Goal: Task Accomplishment & Management: Complete application form

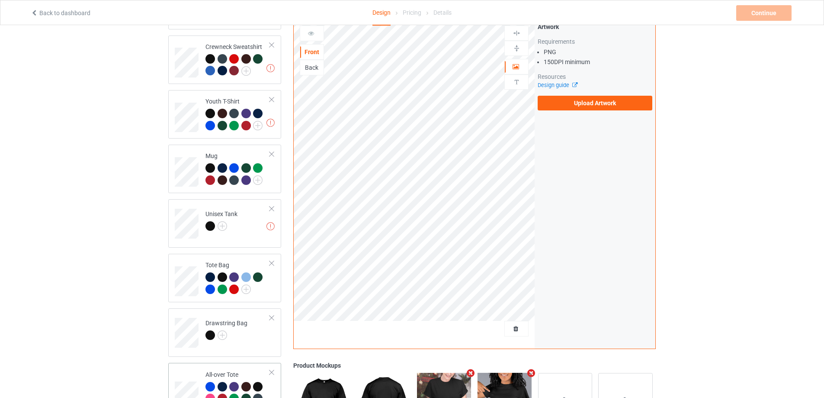
scroll to position [433, 0]
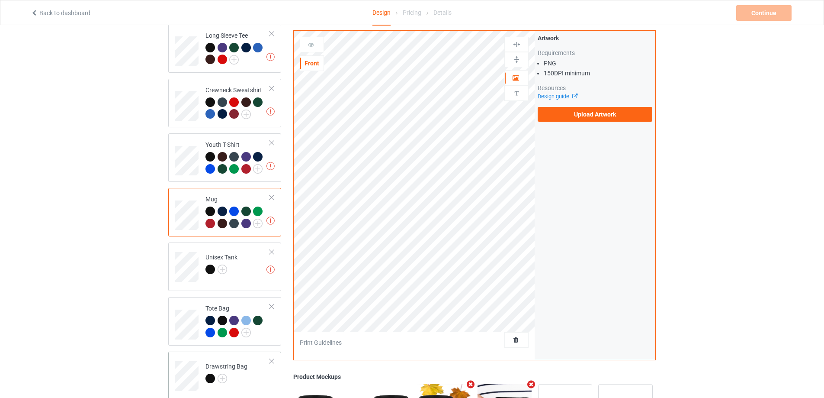
scroll to position [476, 0]
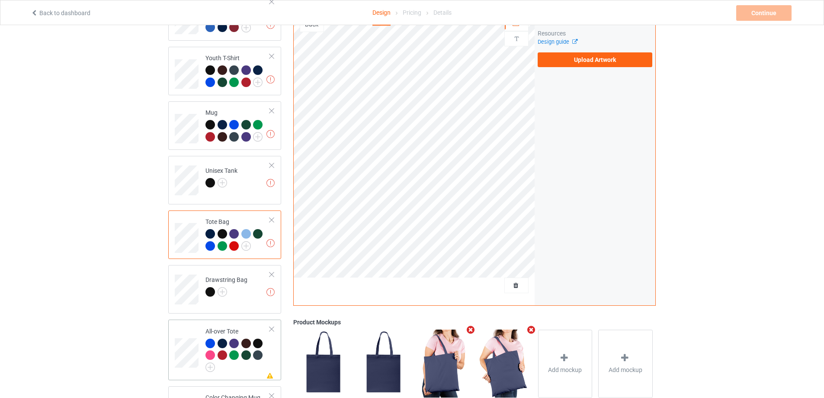
scroll to position [481, 0]
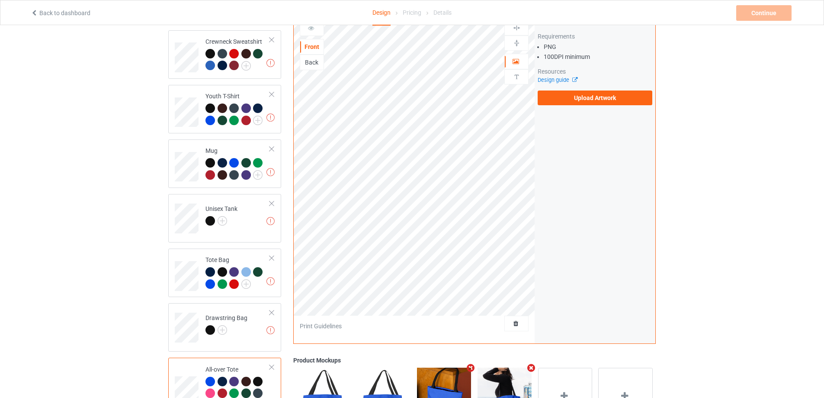
scroll to position [481, 0]
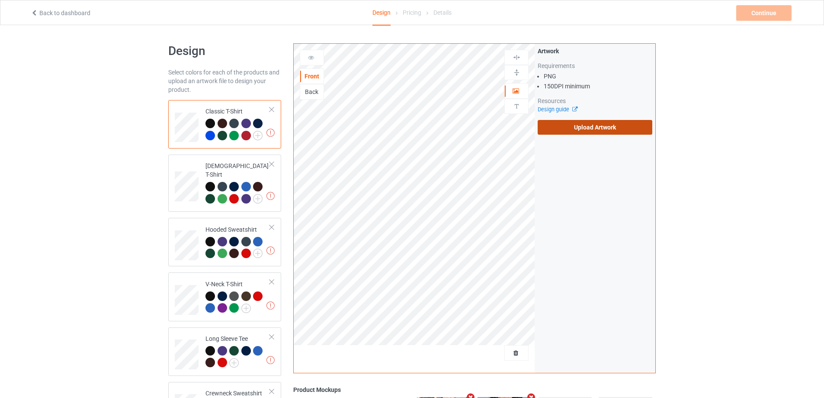
click at [602, 122] on label "Upload Artwork" at bounding box center [595, 127] width 115 height 15
click at [0, 0] on input "Upload Artwork" at bounding box center [0, 0] width 0 height 0
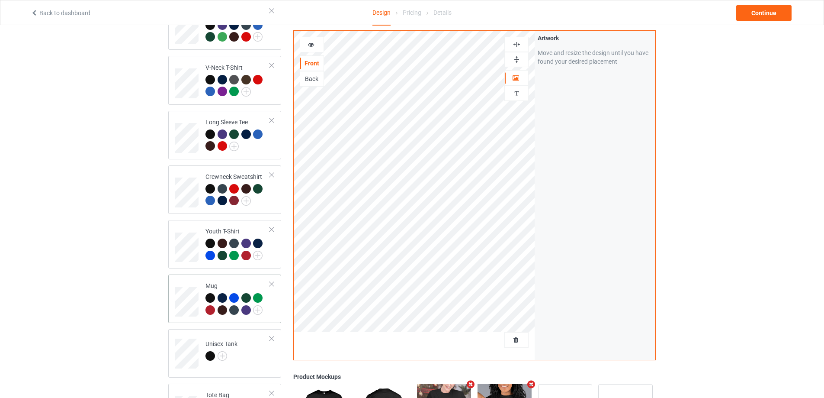
scroll to position [389, 0]
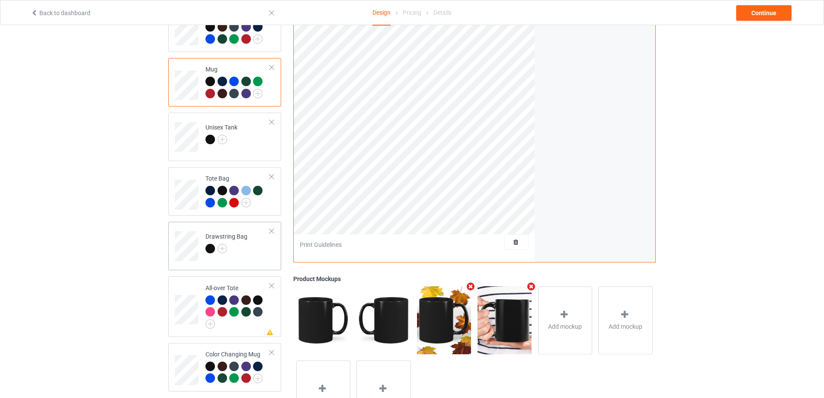
scroll to position [476, 0]
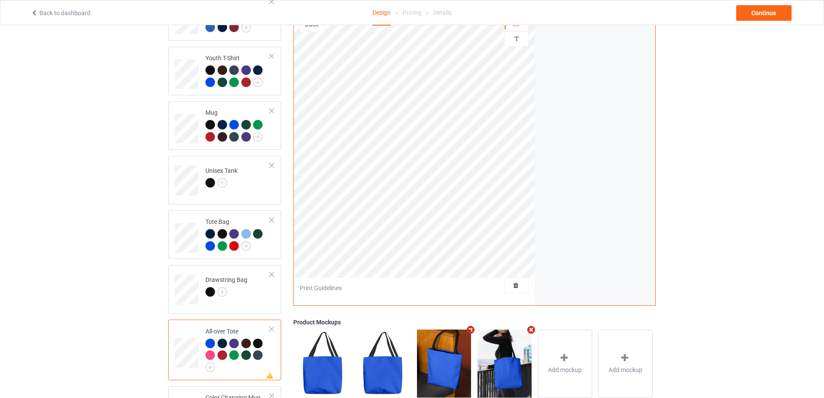
scroll to position [260, 0]
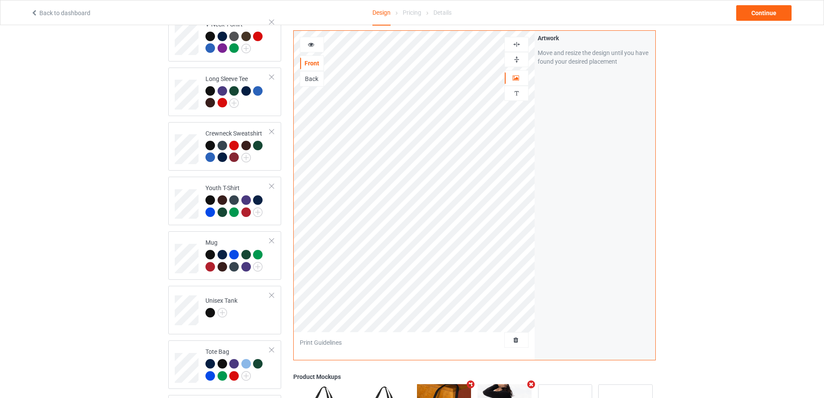
click at [520, 42] on img at bounding box center [517, 44] width 8 height 8
click at [517, 43] on img at bounding box center [517, 44] width 8 height 8
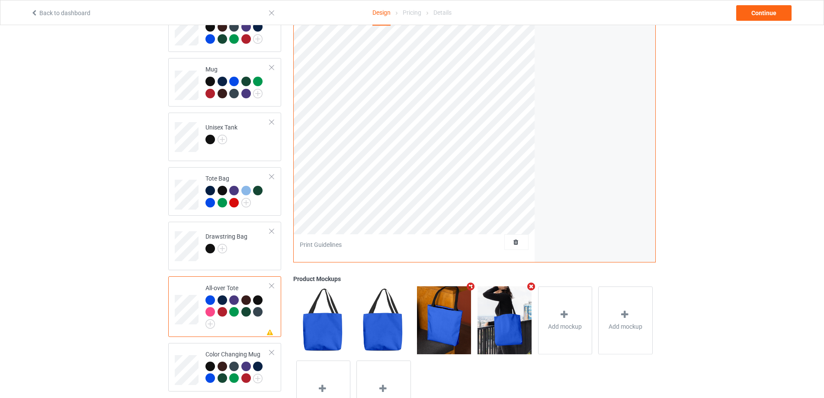
scroll to position [481, 0]
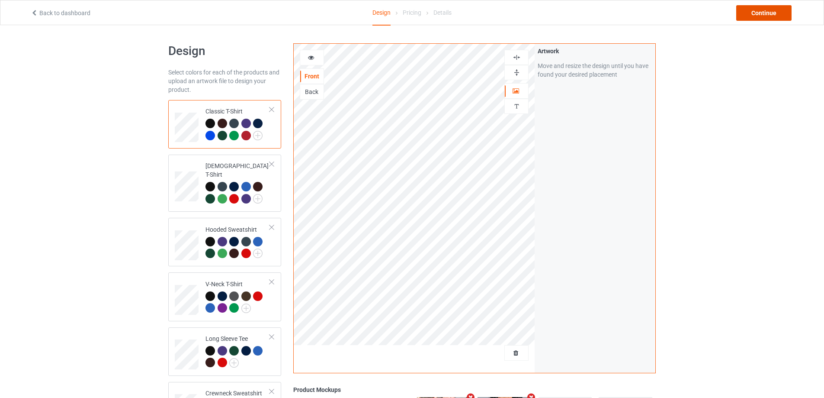
click at [758, 12] on div "Continue" at bounding box center [763, 13] width 55 height 16
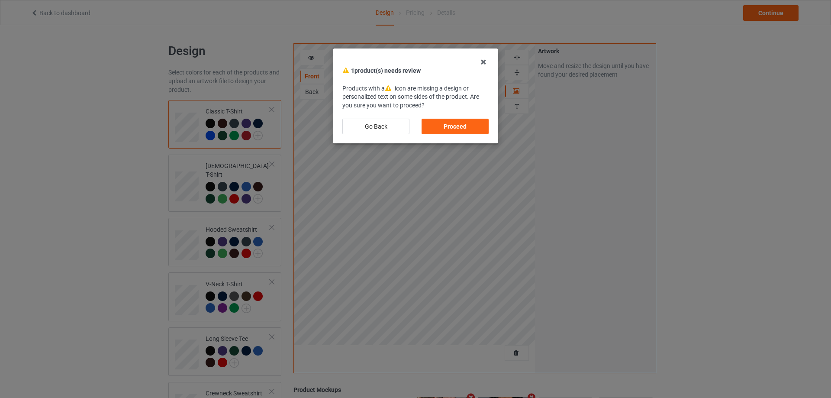
click at [475, 130] on div "Proceed" at bounding box center [454, 127] width 67 height 16
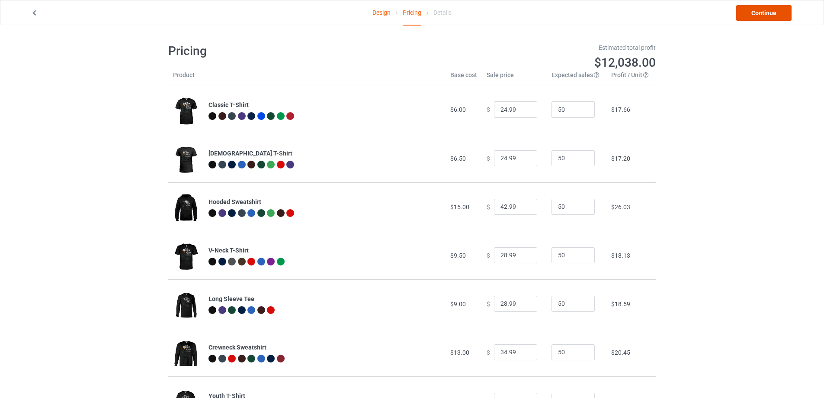
click at [768, 16] on link "Continue" at bounding box center [763, 13] width 55 height 16
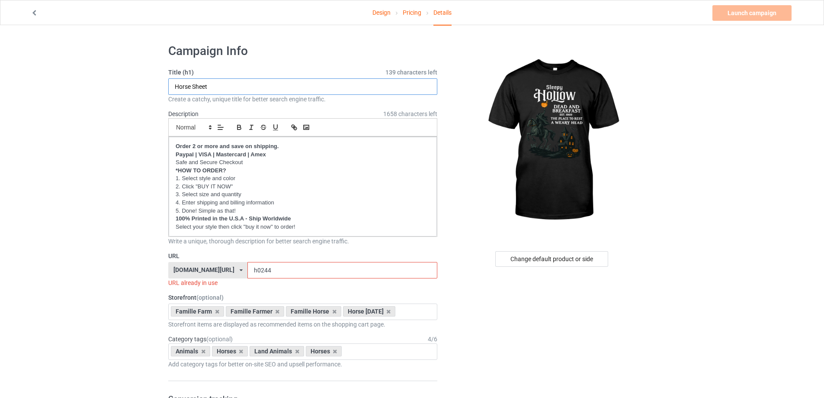
drag, startPoint x: 159, startPoint y: 91, endPoint x: 116, endPoint y: 89, distance: 42.9
type input "Sleepy Hollow"
click at [264, 270] on input "h0244" at bounding box center [342, 270] width 190 height 16
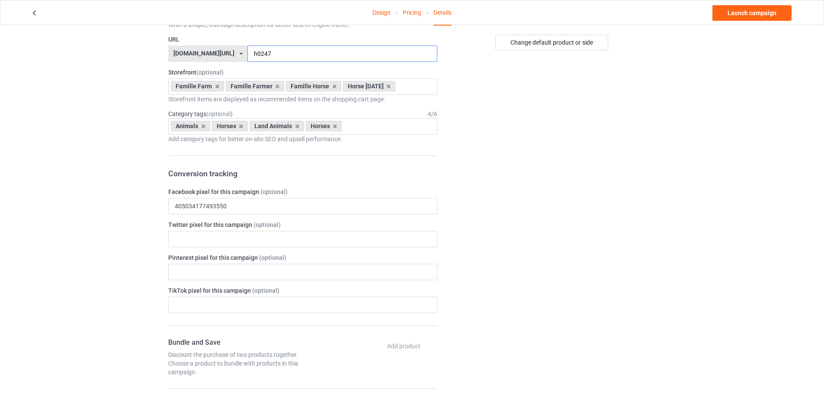
scroll to position [433, 0]
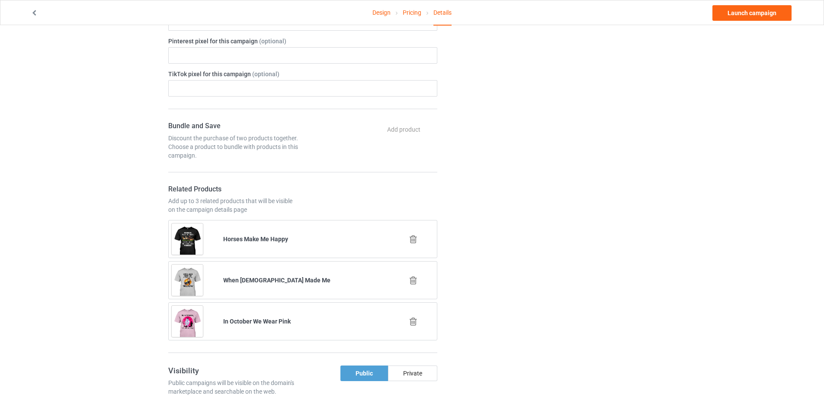
type input "h0247"
click at [415, 280] on icon at bounding box center [413, 280] width 11 height 9
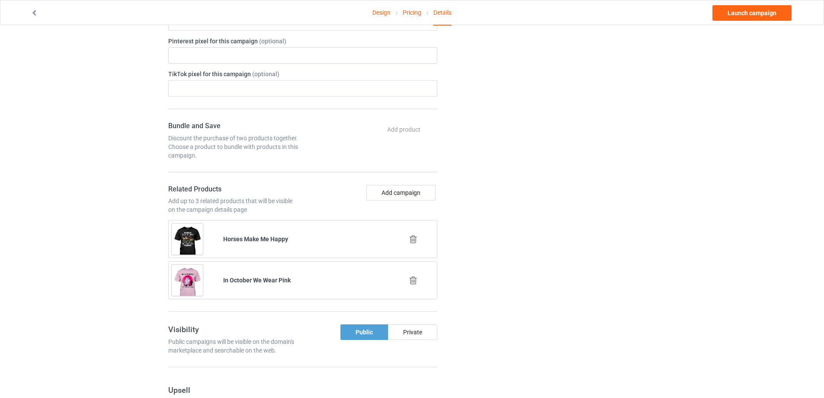
click at [413, 237] on icon at bounding box center [413, 239] width 11 height 9
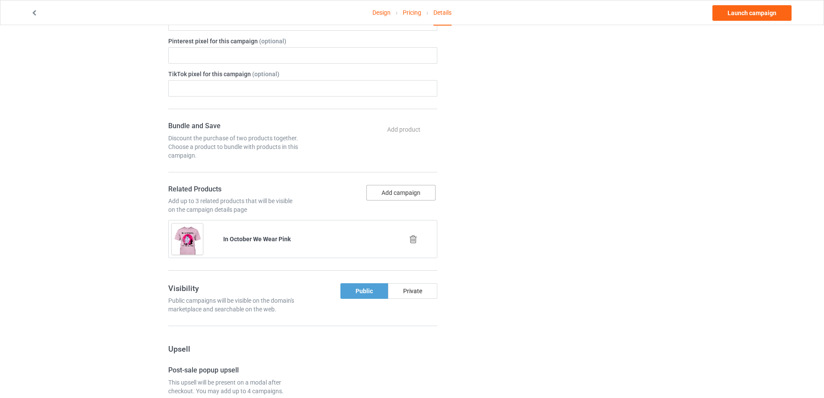
click at [403, 195] on button "Add campaign" at bounding box center [400, 193] width 69 height 16
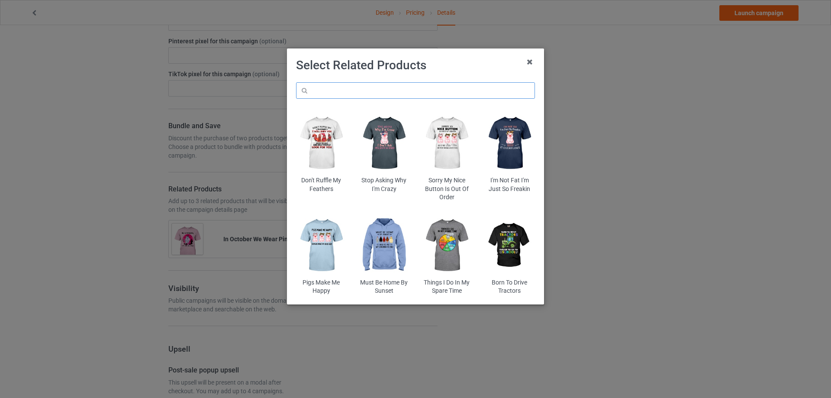
click at [337, 94] on input "text" at bounding box center [415, 90] width 239 height 16
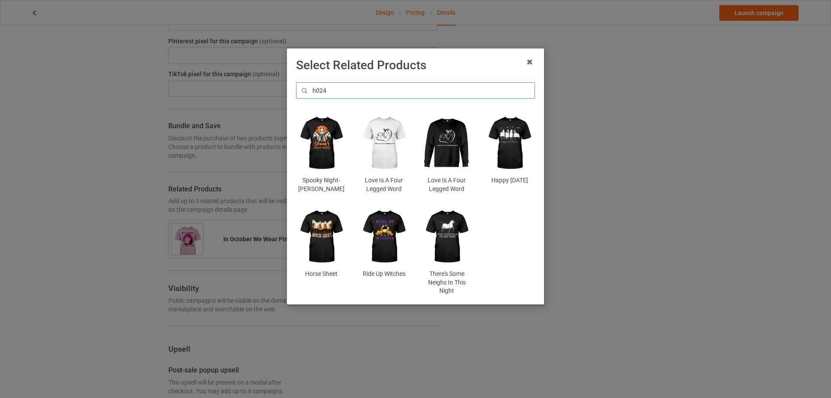
type input "h024"
click at [315, 138] on img at bounding box center [321, 143] width 51 height 63
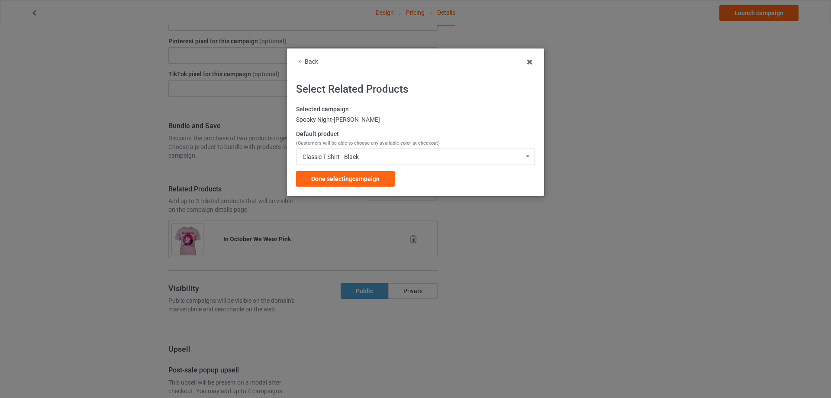
drag, startPoint x: 335, startPoint y: 180, endPoint x: 336, endPoint y: 186, distance: 6.1
click at [335, 180] on span "Done selecting campaign" at bounding box center [345, 178] width 68 height 7
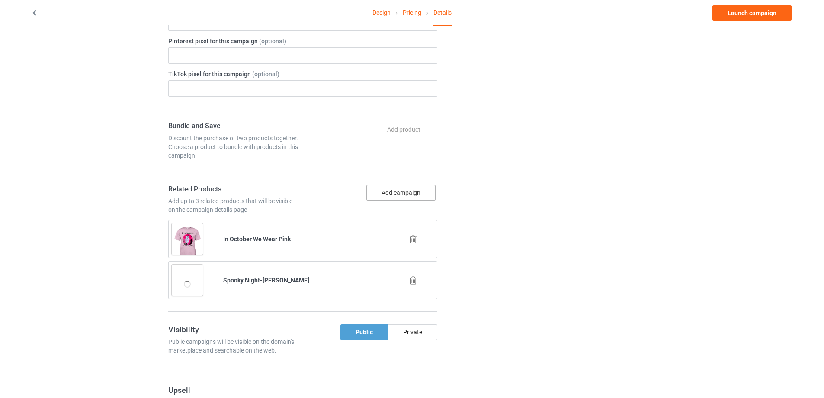
click at [398, 192] on button "Add campaign" at bounding box center [400, 193] width 69 height 16
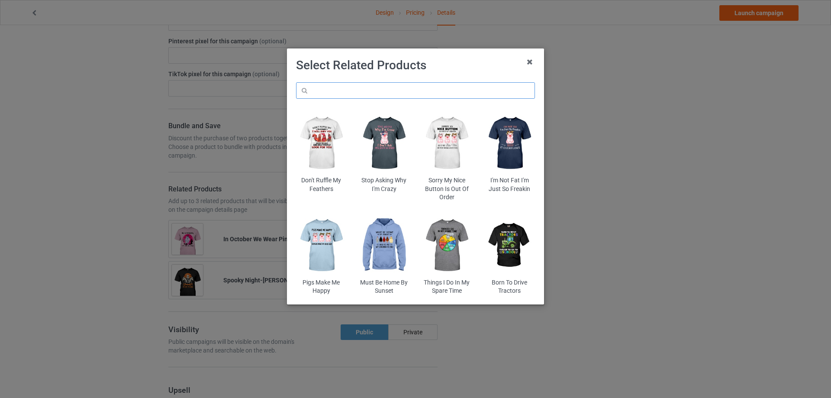
click at [313, 84] on input "text" at bounding box center [415, 90] width 239 height 16
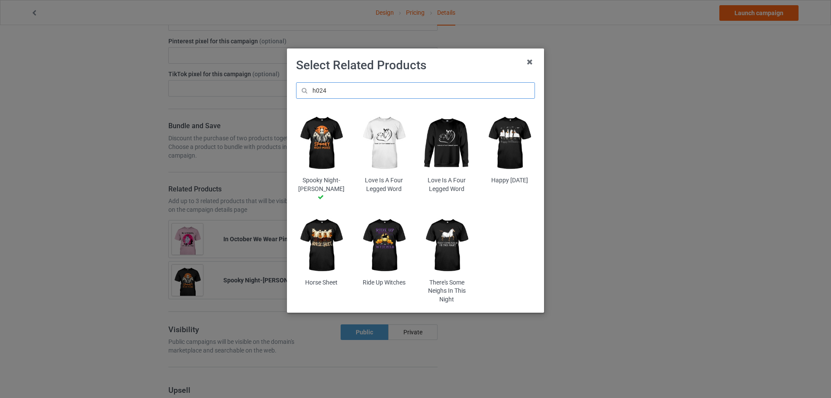
type input "h024"
click at [323, 232] on img at bounding box center [321, 245] width 51 height 63
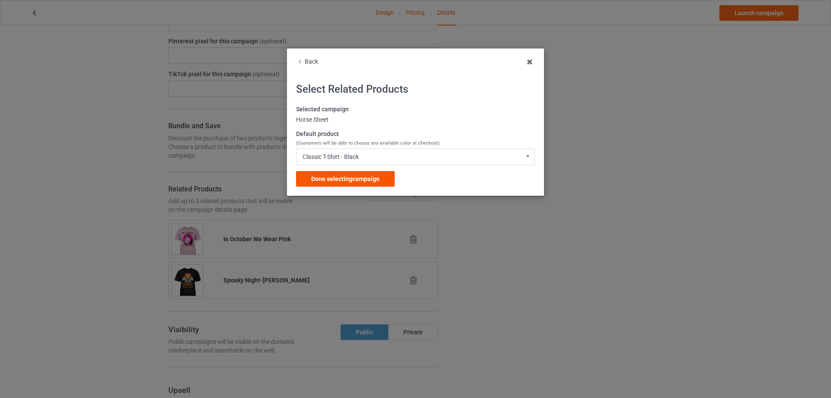
click at [355, 180] on span "Done selecting campaign" at bounding box center [345, 178] width 68 height 7
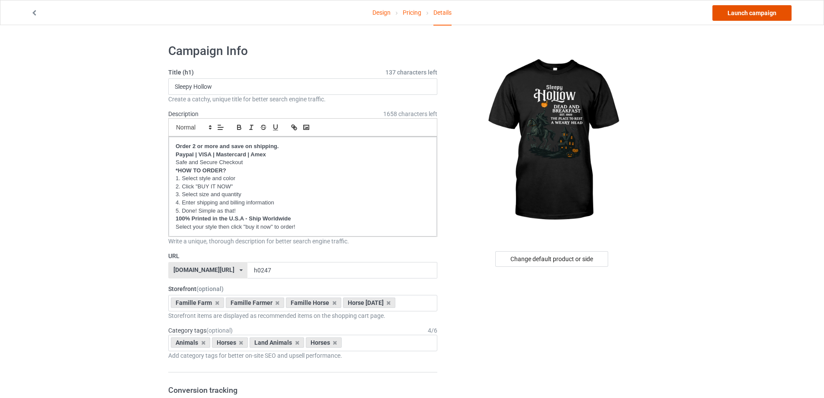
click at [752, 10] on link "Launch campaign" at bounding box center [752, 13] width 79 height 16
